Goal: Information Seeking & Learning: Find specific fact

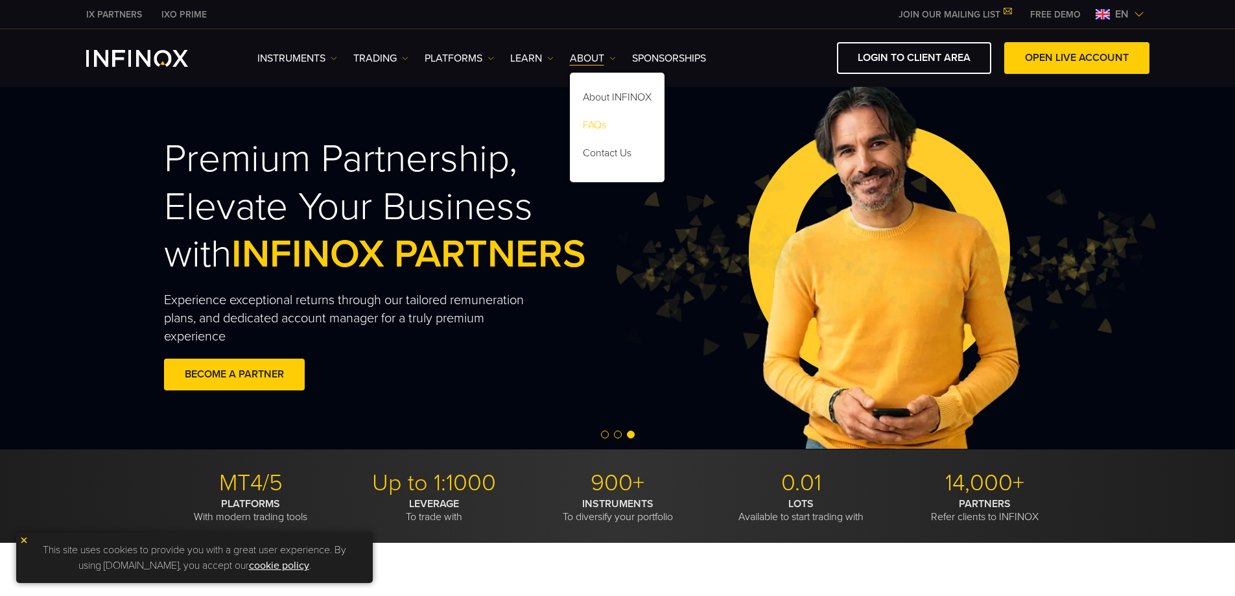
click at [602, 119] on link "FAQs" at bounding box center [617, 127] width 95 height 28
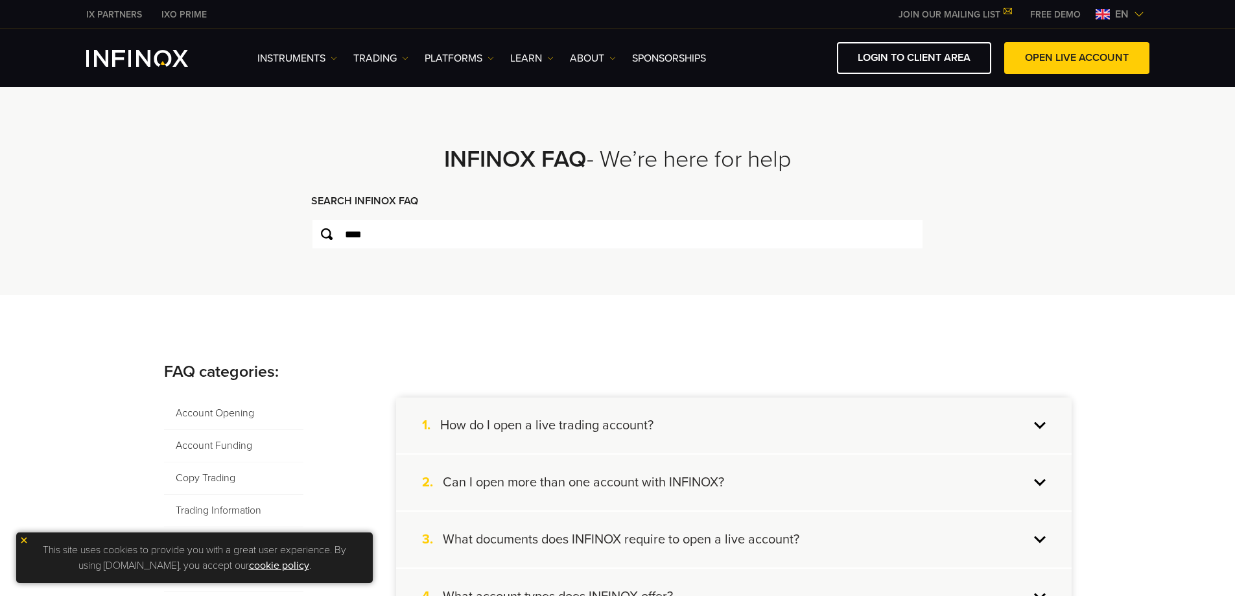
type input "****"
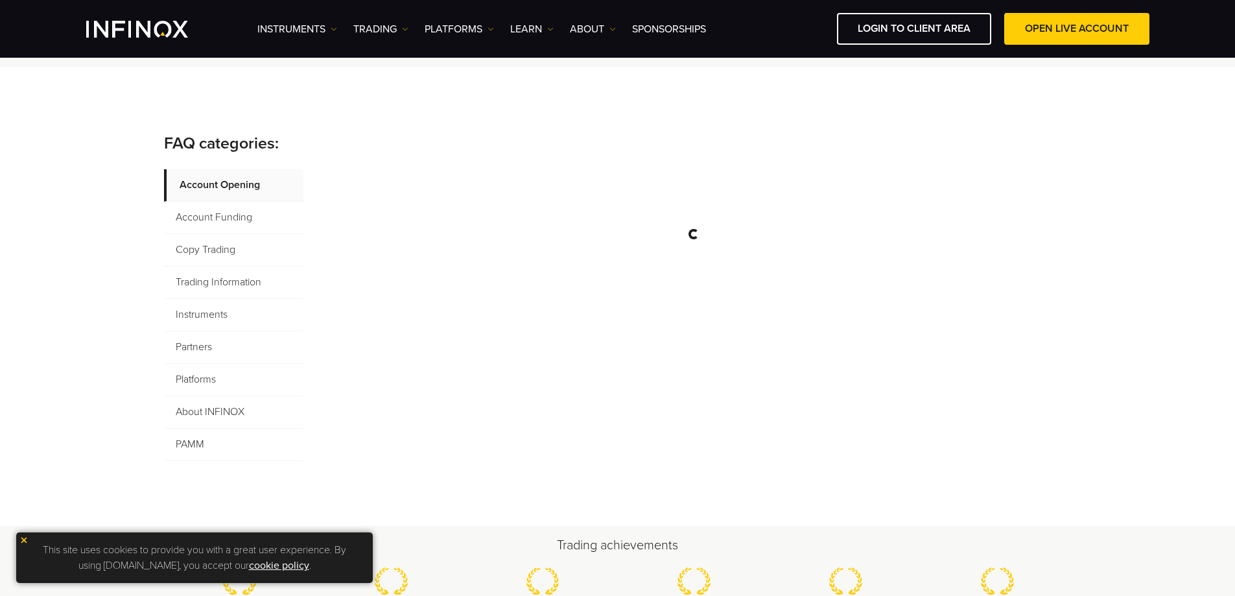
scroll to position [130, 0]
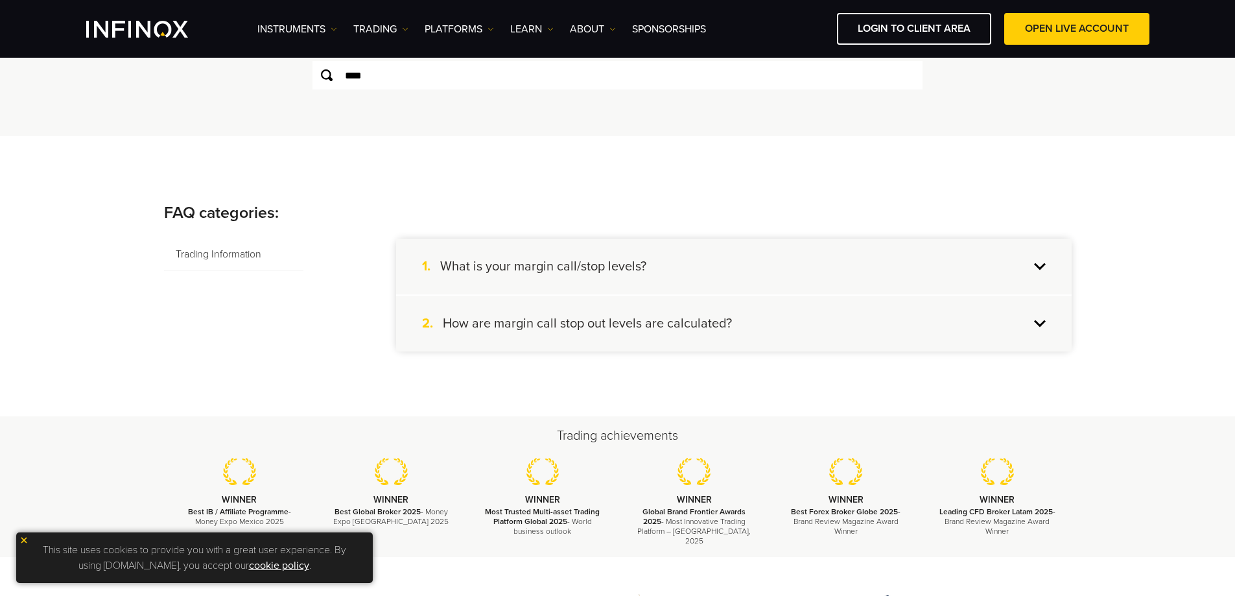
click at [492, 270] on h4 "What is your margin call/stop levels?" at bounding box center [543, 266] width 206 height 17
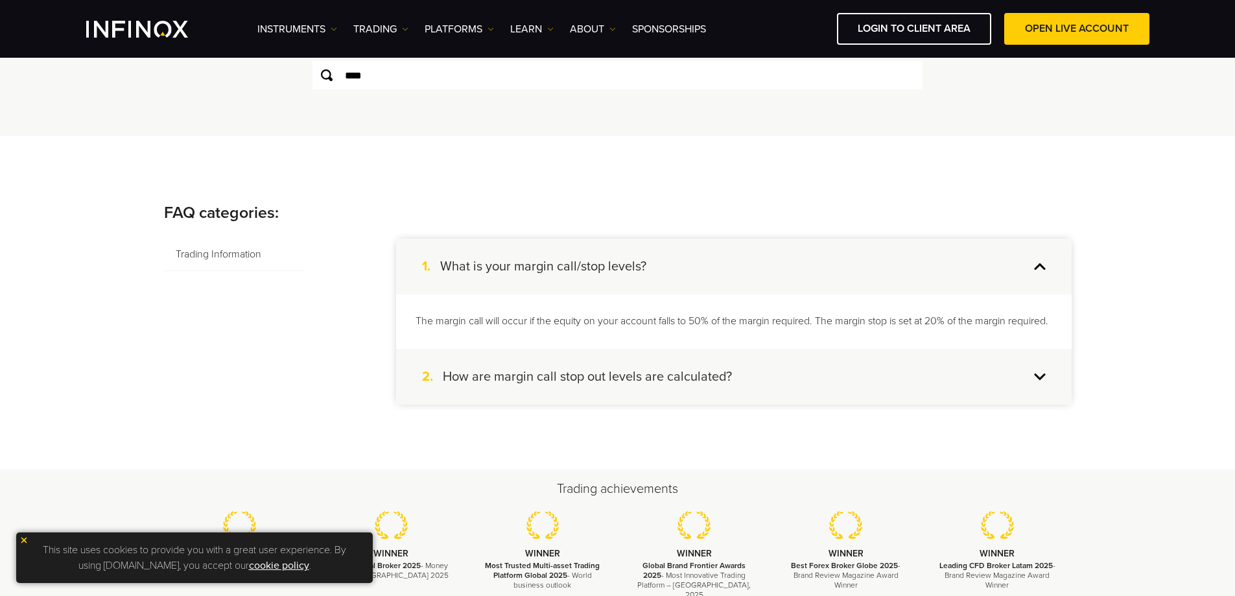
click at [627, 382] on div "2. How are margin call stop out levels are calculated?" at bounding box center [733, 377] width 675 height 56
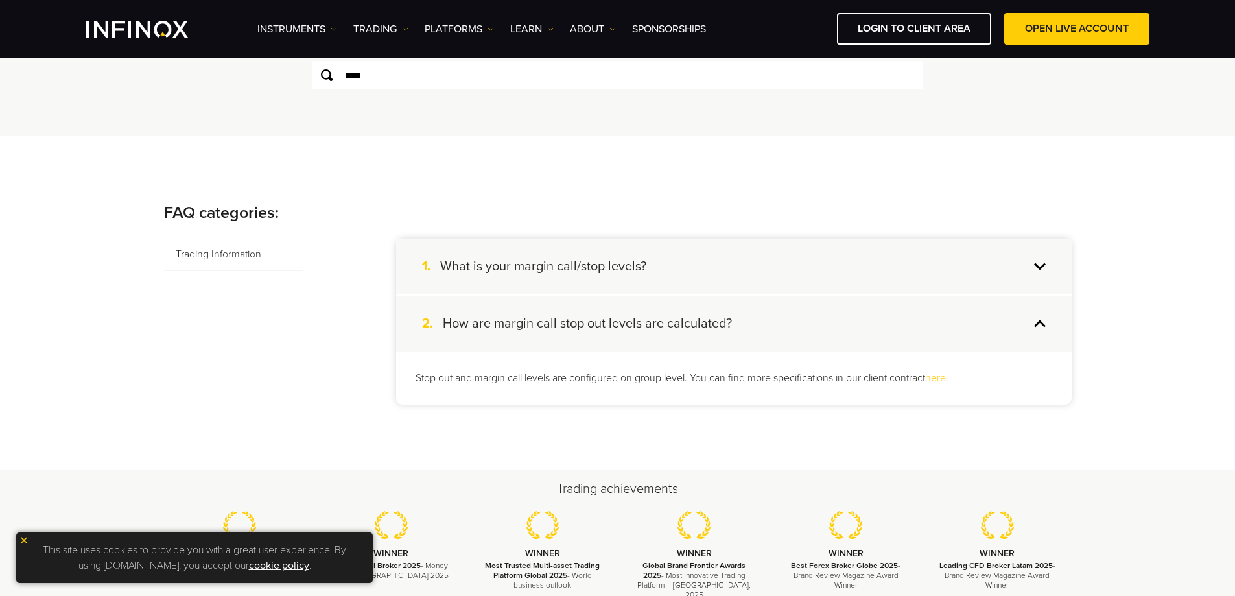
click at [614, 274] on h4 "What is your margin call/stop levels?" at bounding box center [543, 266] width 206 height 17
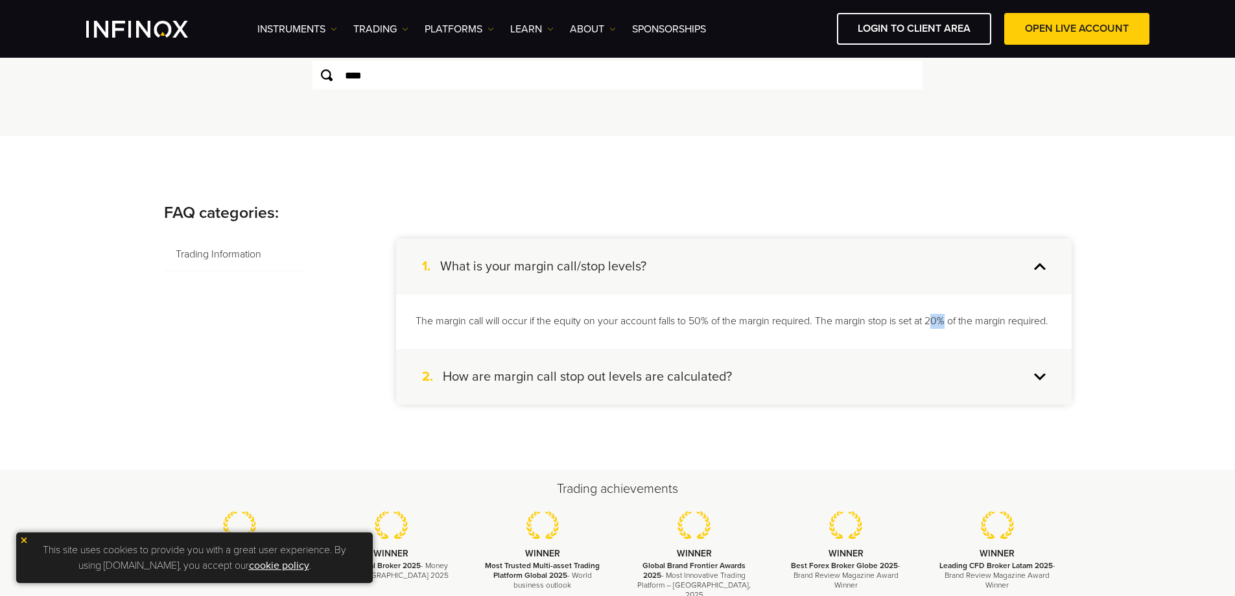
drag, startPoint x: 949, startPoint y: 320, endPoint x: 935, endPoint y: 321, distance: 14.3
click at [935, 321] on p "The margin call will occur if the equity on your account falls to 50% of the ma…" at bounding box center [733, 321] width 636 height 15
click at [929, 323] on p "The margin call will occur if the equity on your account falls to 50% of the ma…" at bounding box center [733, 321] width 636 height 15
drag, startPoint x: 932, startPoint y: 321, endPoint x: 937, endPoint y: 338, distance: 17.5
click at [937, 329] on p "The margin call will occur if the equity on your account falls to 50% of the ma…" at bounding box center [733, 321] width 636 height 15
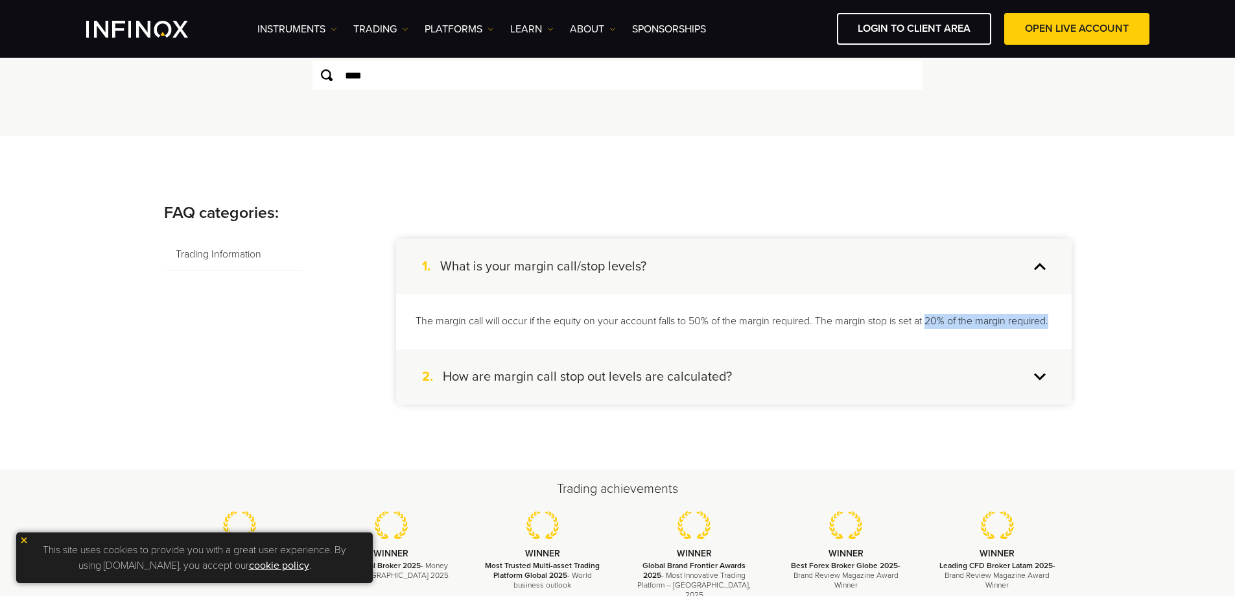
copy p "20% of the margin required."
click at [233, 251] on span "Trading Information" at bounding box center [233, 255] width 139 height 32
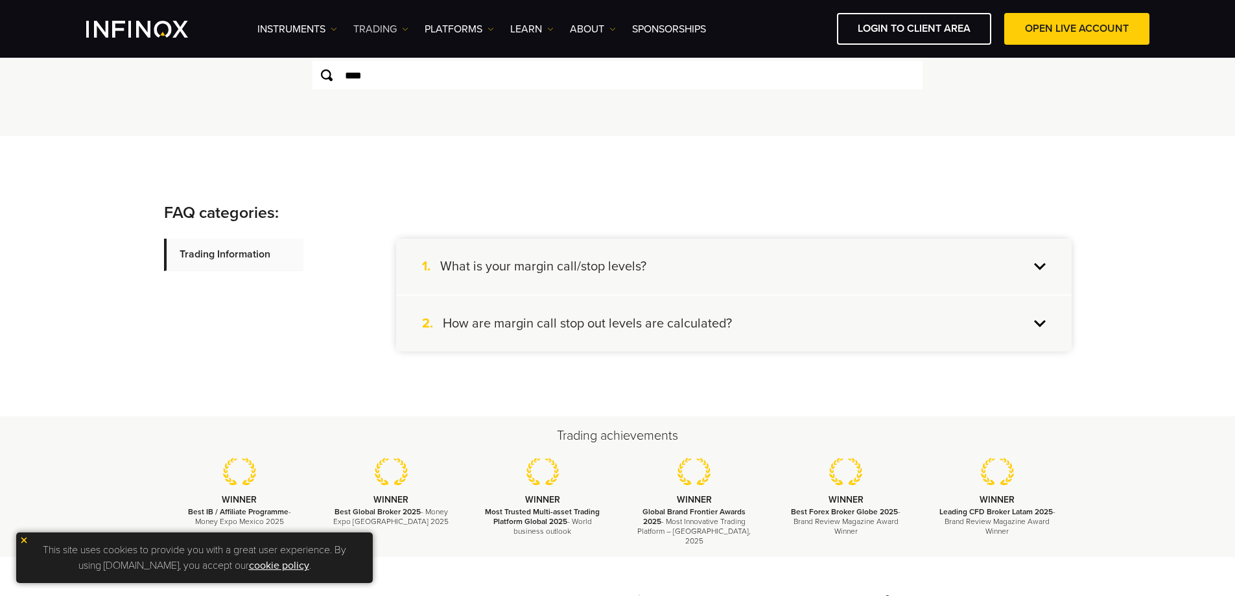
click at [403, 30] on img at bounding box center [405, 29] width 6 height 6
click at [414, 95] on link "Market hours" at bounding box center [395, 98] width 84 height 28
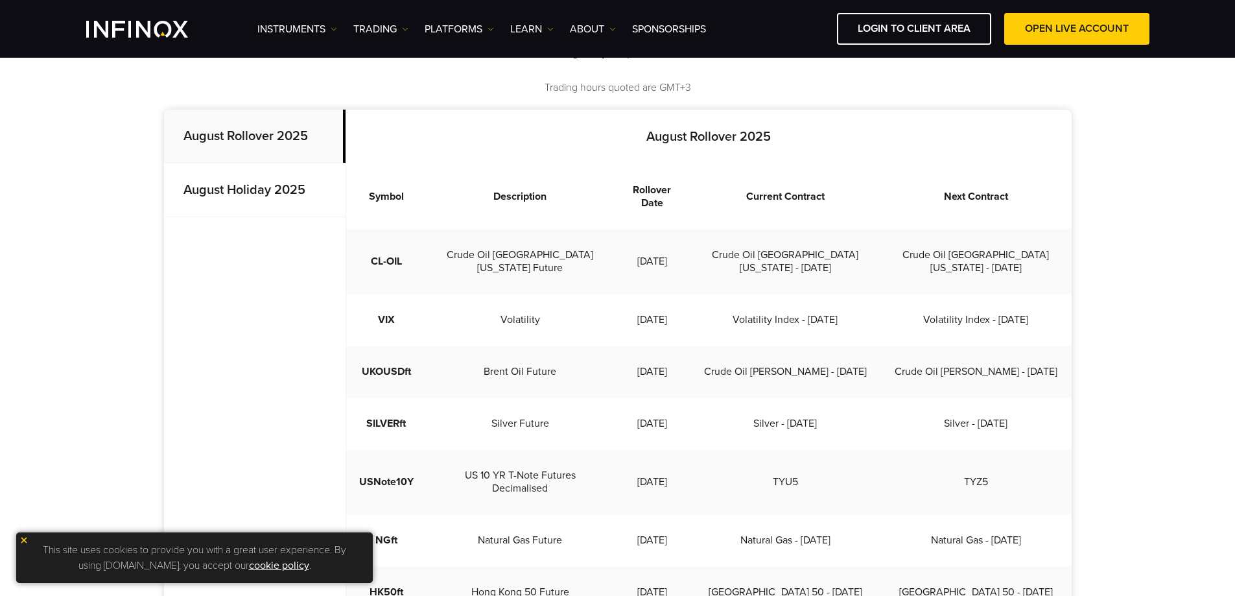
click at [257, 183] on strong "August Holiday 2025" at bounding box center [244, 190] width 122 height 16
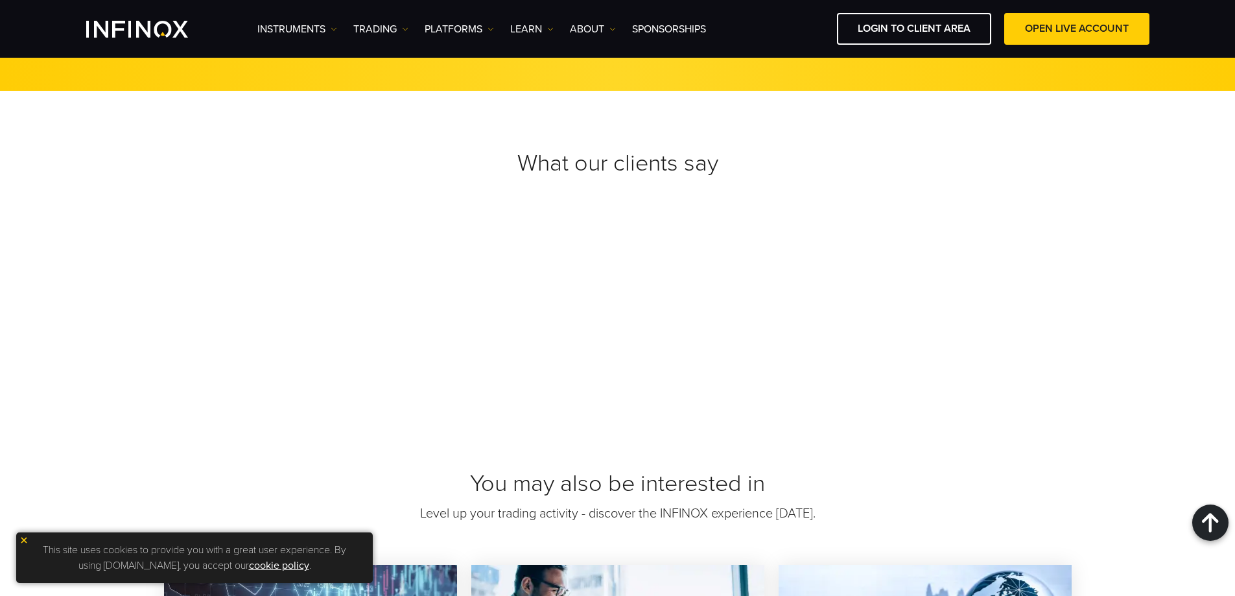
scroll to position [4019, 0]
